Goal: Information Seeking & Learning: Learn about a topic

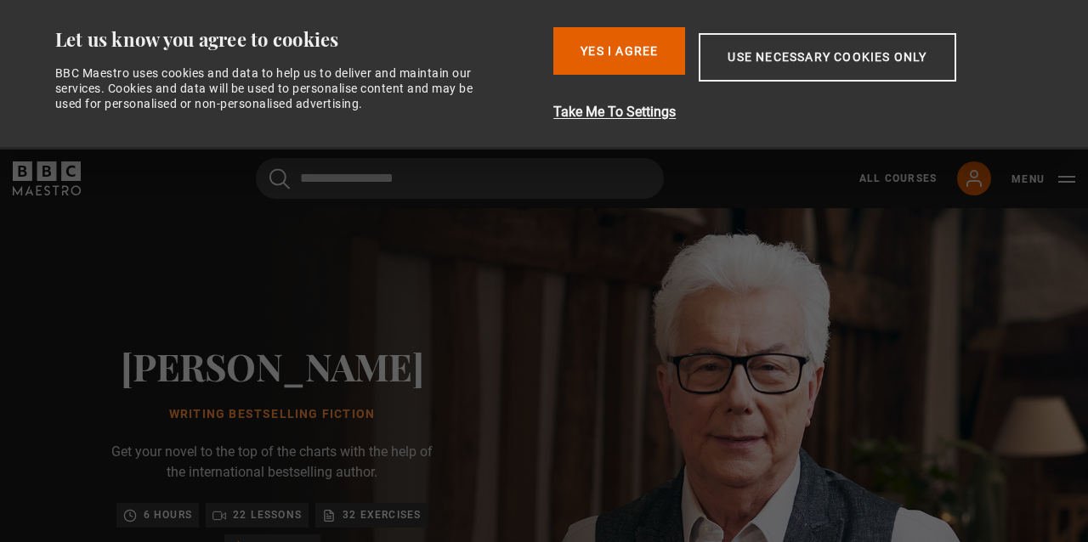
scroll to position [449, 0]
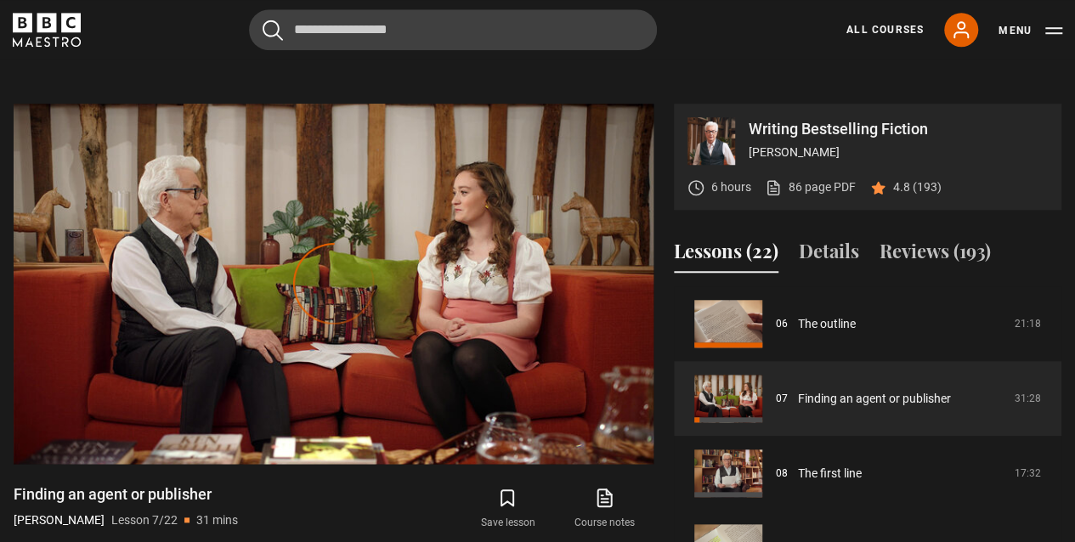
scroll to position [646, 0]
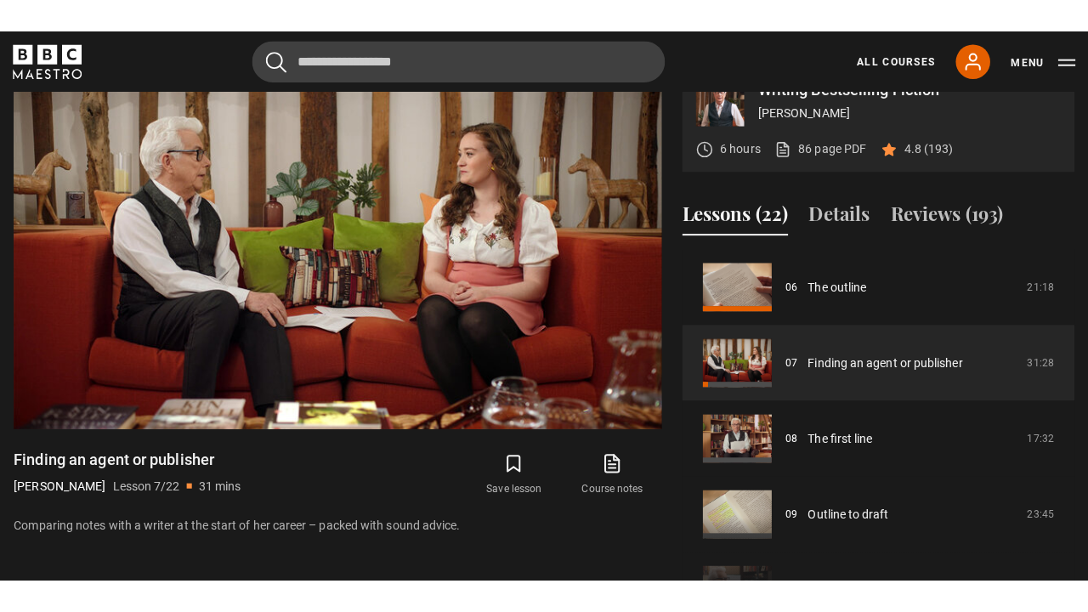
scroll to position [725, 0]
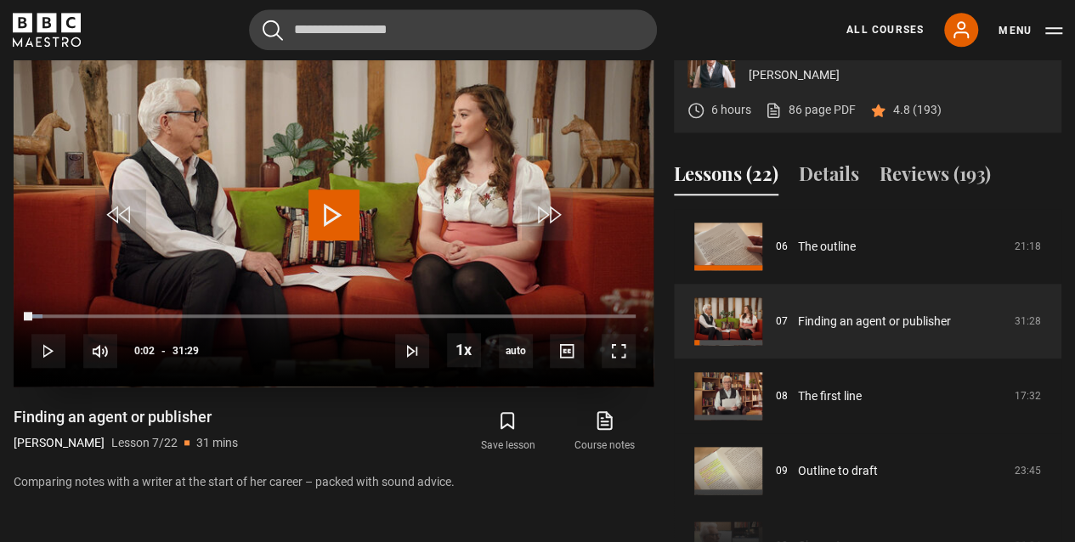
click at [330, 230] on span "Video Player" at bounding box center [334, 215] width 51 height 51
click at [618, 349] on span "Video Player" at bounding box center [619, 351] width 34 height 34
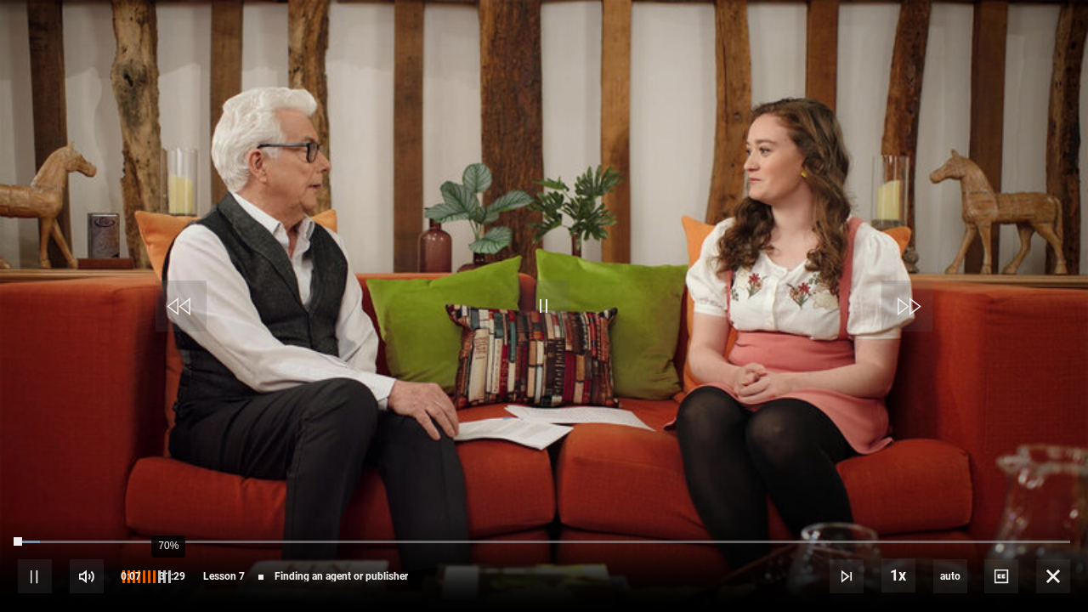
click at [167, 542] on div "70%" at bounding box center [167, 576] width 1 height 13
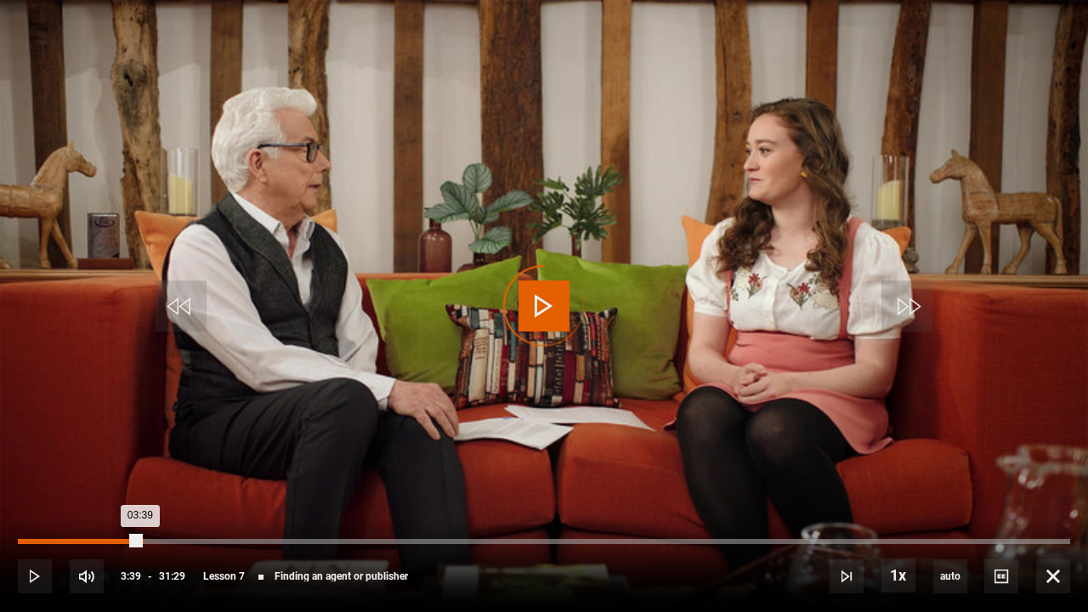
click at [139, 541] on div "Loaded : 2.38% 03:41 03:39" at bounding box center [544, 541] width 1052 height 5
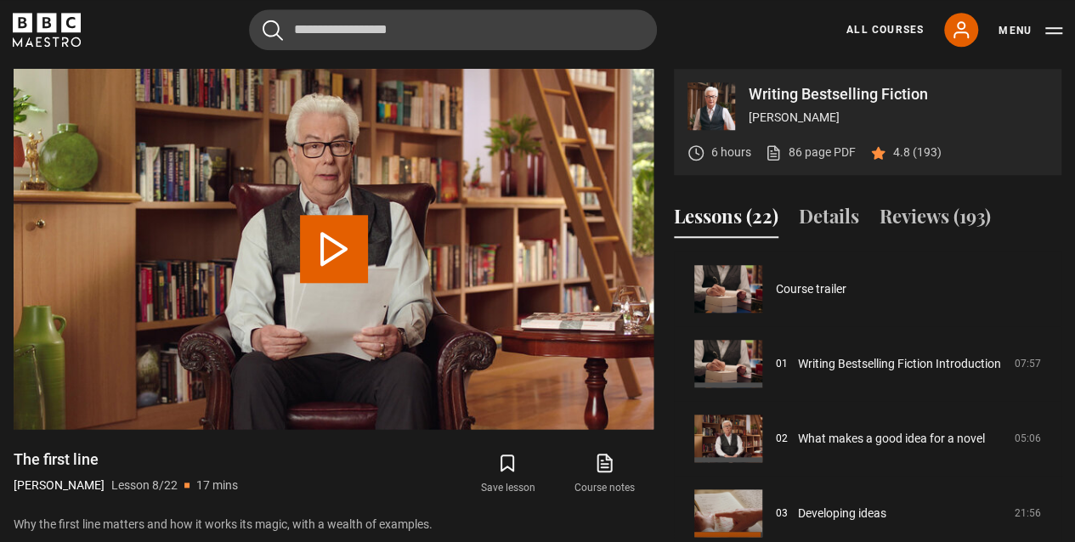
scroll to position [524, 0]
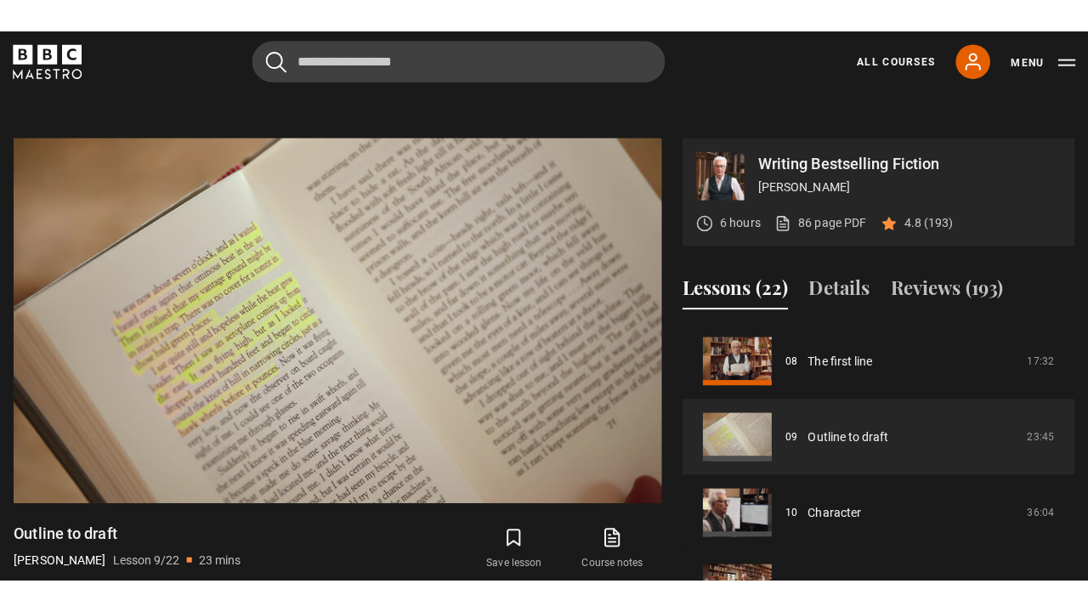
scroll to position [644, 0]
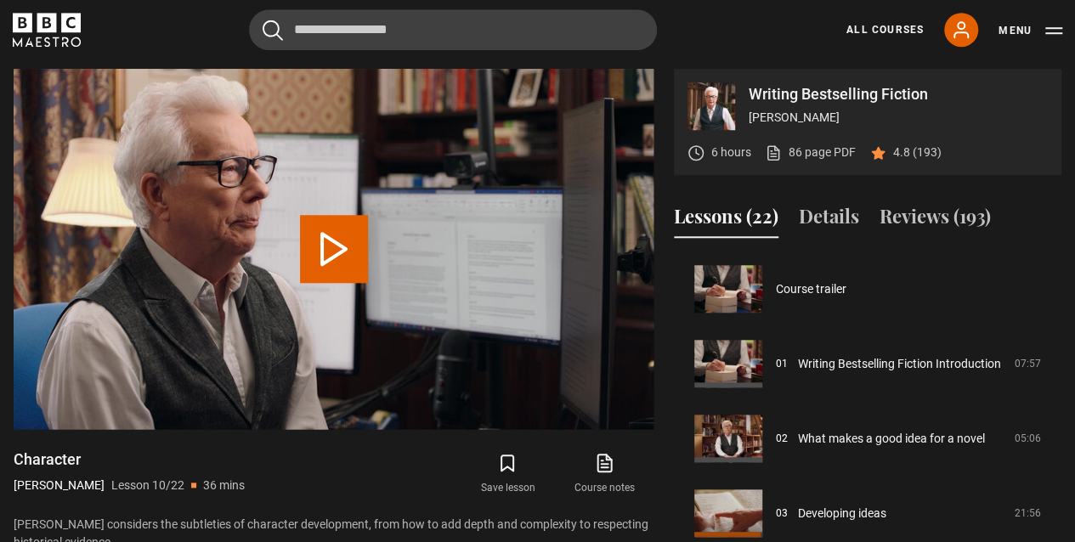
scroll to position [673, 0]
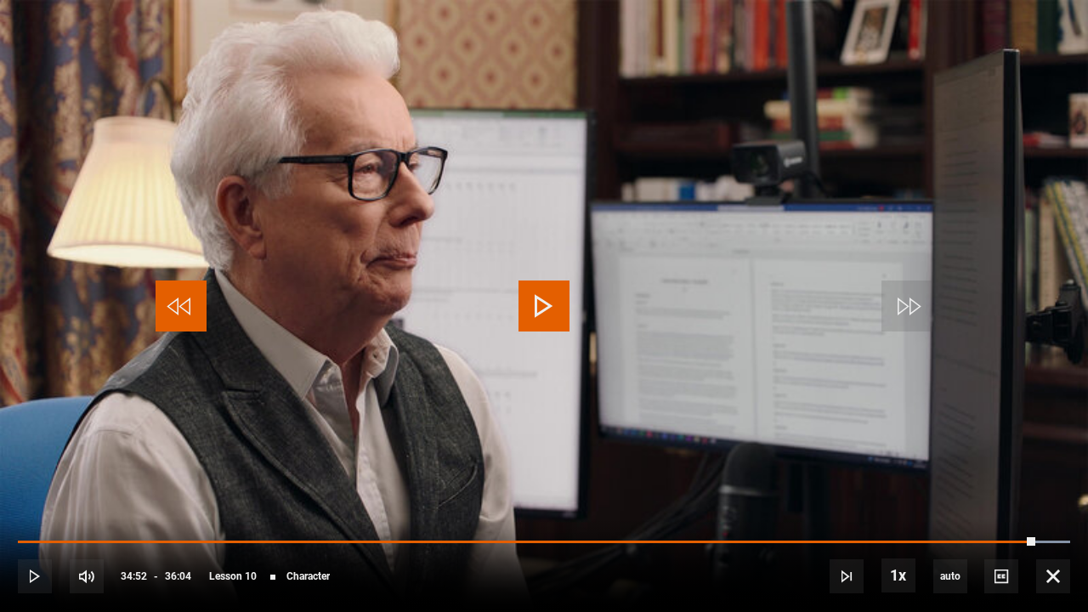
click at [189, 315] on span "Video Player" at bounding box center [181, 306] width 51 height 51
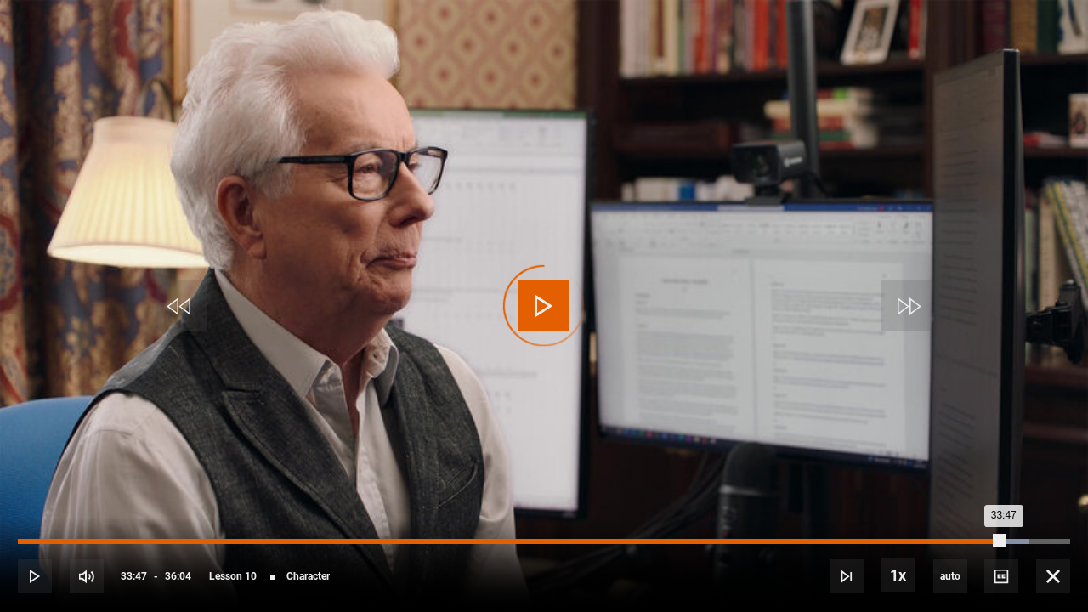
click at [456, 542] on div "Loaded : 96.08% 33:47" at bounding box center [544, 541] width 1052 height 5
